Goal: Navigation & Orientation: Find specific page/section

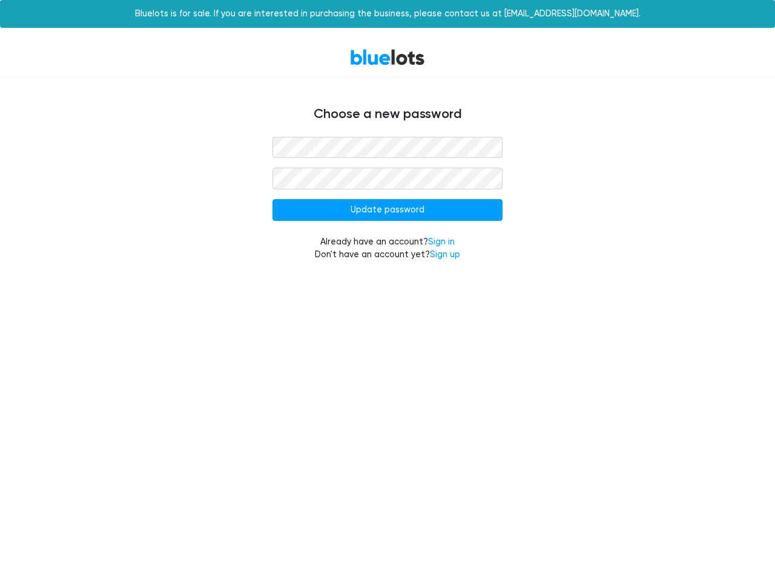
click at [387, 210] on input "Update password" at bounding box center [387, 210] width 230 height 22
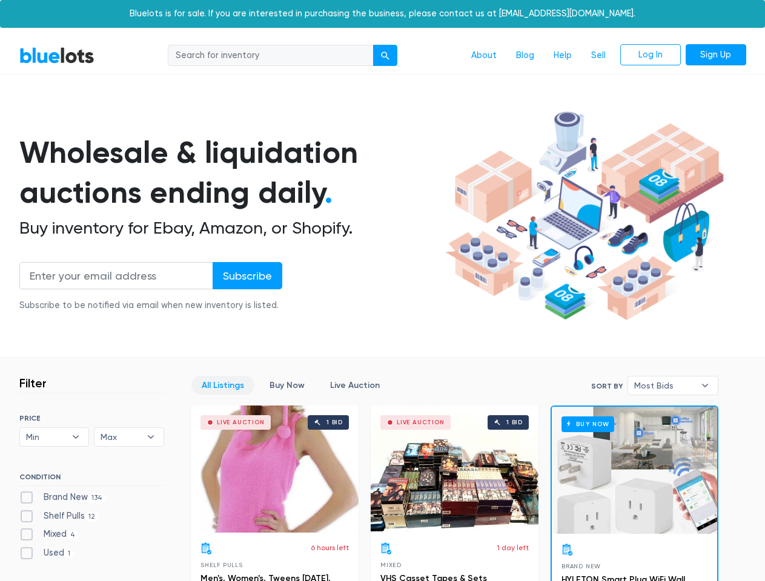
click at [386, 56] on div "submit" at bounding box center [385, 55] width 8 height 8
click at [246, 275] on input "Subscribe" at bounding box center [248, 275] width 70 height 27
click at [54, 437] on span "Min" at bounding box center [46, 437] width 40 height 18
click at [129, 437] on span "Max" at bounding box center [121, 437] width 40 height 18
click at [673, 386] on span "Most Bids" at bounding box center [664, 386] width 61 height 18
